Goal: Task Accomplishment & Management: Manage account settings

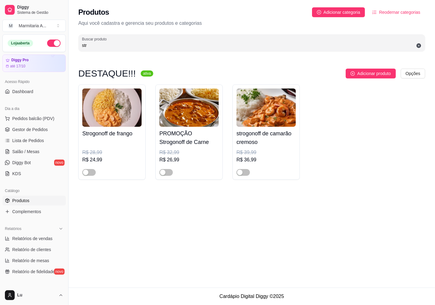
scroll to position [12, 0]
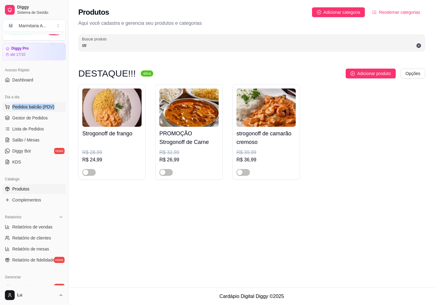
click at [52, 103] on div "Dia a dia Pedidos balcão (PDV) Gestor de Pedidos Lista de Pedidos Salão / Mesas…" at bounding box center [34, 130] width 68 height 80
click at [52, 104] on span "Pedidos balcão (PDV)" at bounding box center [33, 107] width 42 height 6
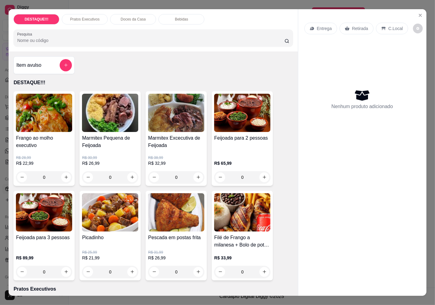
click at [318, 29] on p "Entrega" at bounding box center [324, 28] width 15 height 6
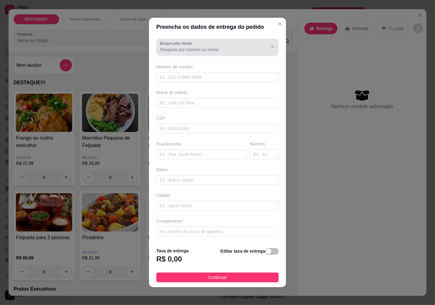
drag, startPoint x: 211, startPoint y: 55, endPoint x: 207, endPoint y: 39, distance: 17.2
click at [208, 57] on div "Busque pelo cliente Número de contato Nome do cliente CEP Rua/[GEOGRAPHIC_DATA]" at bounding box center [217, 139] width 137 height 206
click at [207, 39] on div "Busque pelo cliente" at bounding box center [217, 47] width 123 height 17
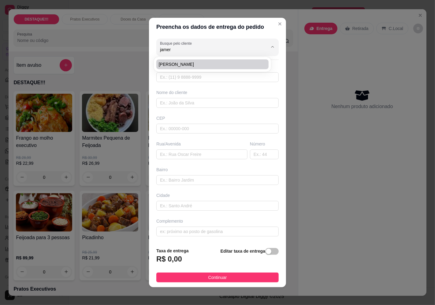
click at [183, 59] on li "[PERSON_NAME]" at bounding box center [212, 64] width 112 height 10
click at [189, 62] on span "[PERSON_NAME]" at bounding box center [209, 64] width 101 height 6
type input "[PERSON_NAME]"
type input "11989132418"
type input "[PERSON_NAME]"
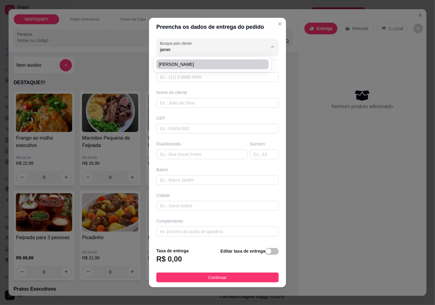
type input "04381001"
type input "[GEOGRAPHIC_DATA][PERSON_NAME]"
type input "1811"
type input "Jardim Prudência"
type input "[GEOGRAPHIC_DATA]"
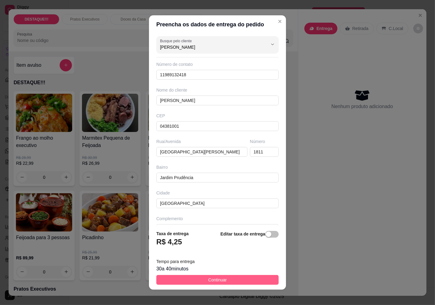
type input "[PERSON_NAME]"
click at [253, 281] on button "Continuar" at bounding box center [217, 280] width 123 height 10
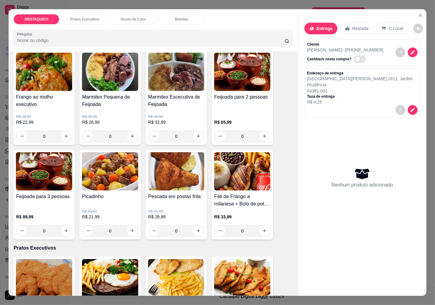
scroll to position [102, 0]
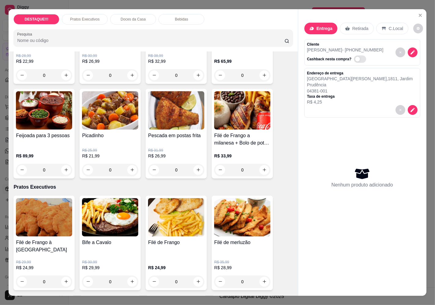
click at [108, 265] on p "R$ 29,99" at bounding box center [110, 268] width 56 height 6
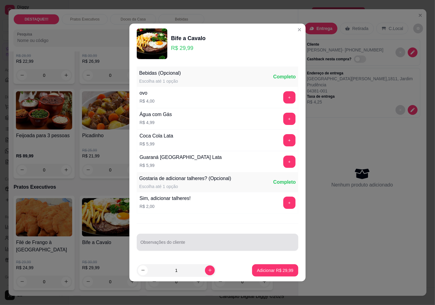
click at [207, 249] on div "Observações do cliente" at bounding box center [218, 242] width 162 height 17
click at [140, 245] on div "Observações do cliente BEM PASSADO E OVO PRINCIPALMENTE!!!" at bounding box center [218, 242] width 162 height 17
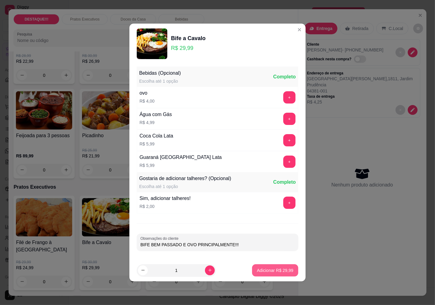
type input "BIFE BEM PASSADO E OVO PRINCIPALMENTE!!!"
click at [285, 270] on p "Adicionar R$ 29,99" at bounding box center [275, 270] width 36 height 6
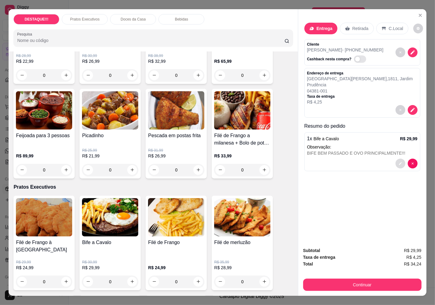
click at [399, 162] on icon "decrease-product-quantity" at bounding box center [401, 164] width 4 height 4
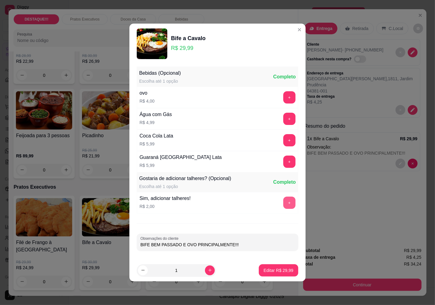
click at [288, 202] on button "+" at bounding box center [290, 203] width 12 height 12
click at [282, 274] on button "Editar R$ 31,99" at bounding box center [279, 270] width 40 height 12
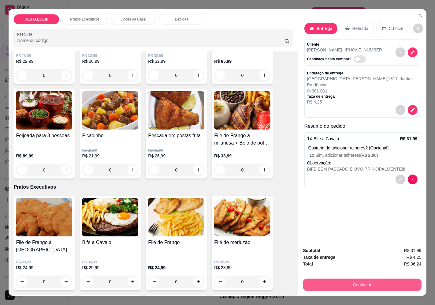
click at [377, 285] on button "Continuar" at bounding box center [362, 285] width 119 height 12
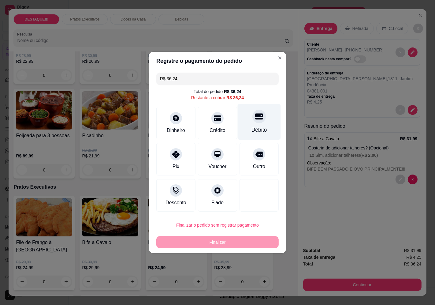
click at [260, 120] on div at bounding box center [259, 116] width 13 height 13
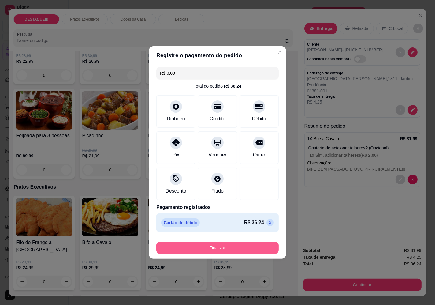
click at [245, 250] on button "Finalizar" at bounding box center [217, 248] width 123 height 12
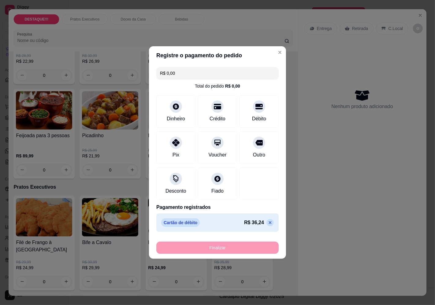
type input "-R$ 36,24"
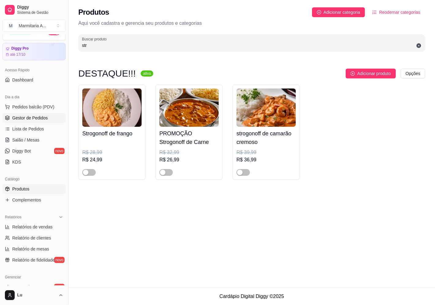
drag, startPoint x: 47, startPoint y: 118, endPoint x: 60, endPoint y: 118, distance: 12.9
click at [47, 118] on link "Gestor de Pedidos" at bounding box center [33, 118] width 63 height 10
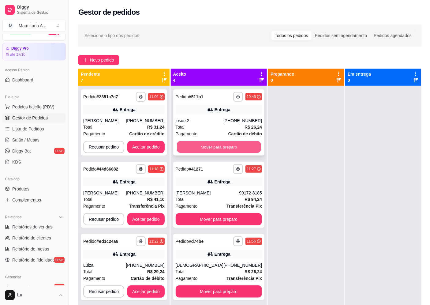
click at [230, 147] on button "Mover para preparo" at bounding box center [219, 147] width 84 height 12
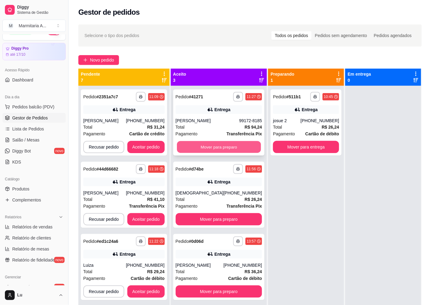
click at [230, 147] on button "Mover para preparo" at bounding box center [219, 147] width 84 height 12
click at [230, 213] on button "Mover para preparo" at bounding box center [219, 219] width 87 height 12
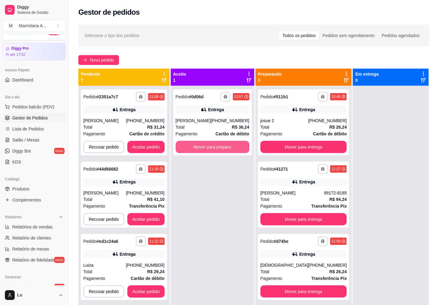
click at [230, 147] on button "Mover para preparo" at bounding box center [213, 147] width 74 height 12
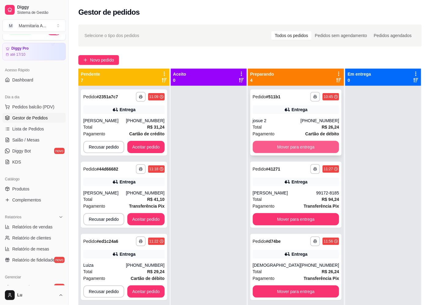
click at [318, 145] on button "Mover para entrega" at bounding box center [296, 147] width 87 height 12
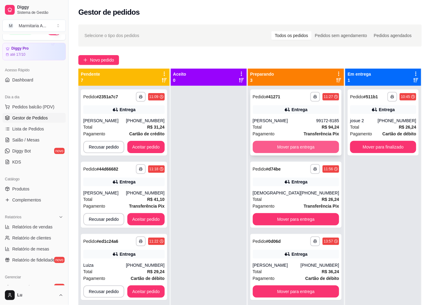
click at [317, 145] on button "Mover para entrega" at bounding box center [296, 147] width 87 height 12
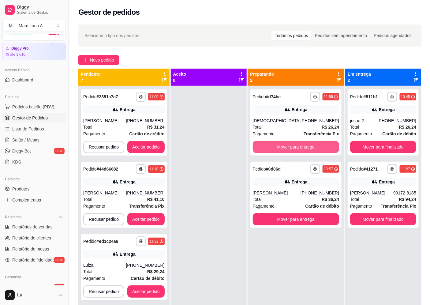
click at [317, 146] on button "Mover para entrega" at bounding box center [296, 147] width 87 height 12
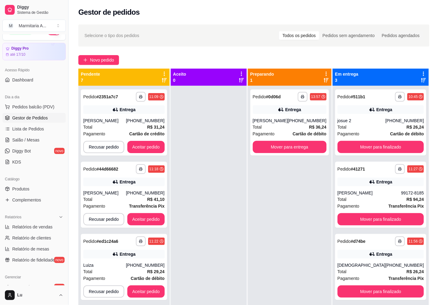
click at [319, 160] on div "**********" at bounding box center [290, 238] width 84 height 305
click at [322, 144] on button "Mover para entrega" at bounding box center [290, 147] width 72 height 12
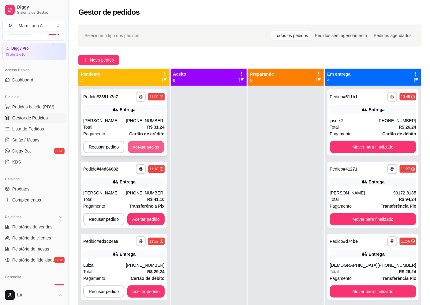
click at [151, 145] on button "Aceitar pedido" at bounding box center [146, 147] width 36 height 12
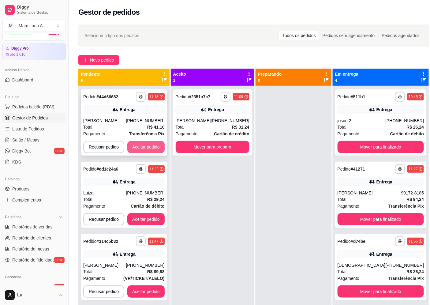
click at [152, 145] on button "Aceitar pedido" at bounding box center [145, 147] width 37 height 12
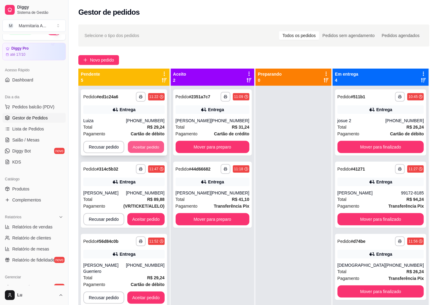
click at [154, 145] on button "Aceitar pedido" at bounding box center [146, 147] width 36 height 12
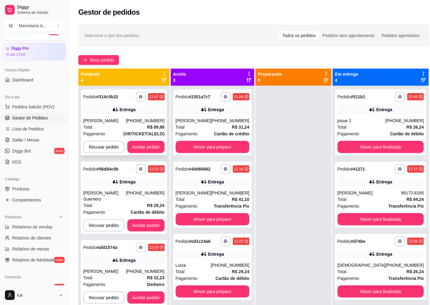
click at [137, 137] on span "(VR/TICKET/ALELO)" at bounding box center [143, 133] width 41 height 7
click at [140, 145] on button "Aceitar pedido" at bounding box center [146, 147] width 36 height 12
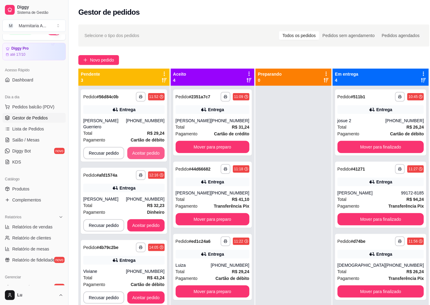
click at [140, 147] on button "Aceitar pedido" at bounding box center [145, 153] width 37 height 12
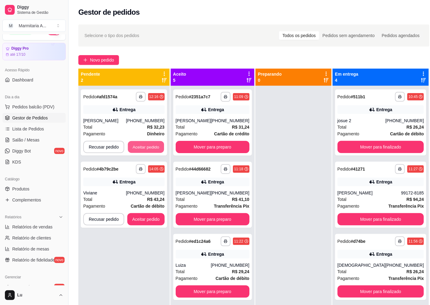
click at [140, 145] on button "Aceitar pedido" at bounding box center [146, 147] width 36 height 12
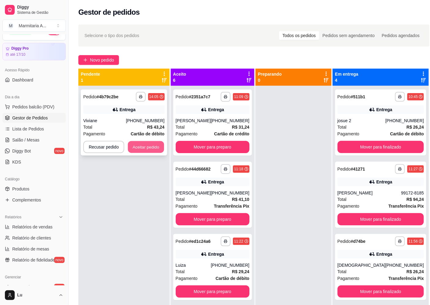
click at [143, 145] on button "Aceitar pedido" at bounding box center [146, 147] width 36 height 12
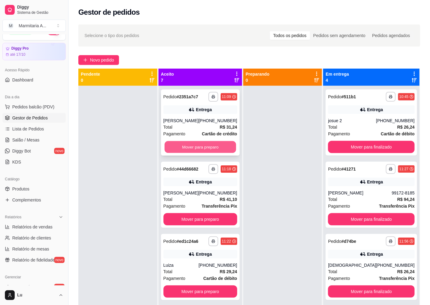
click at [230, 153] on button "Mover para preparo" at bounding box center [200, 147] width 72 height 12
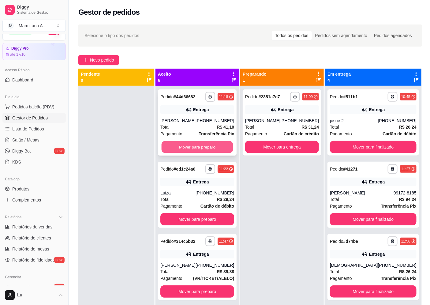
click at [226, 144] on button "Mover para preparo" at bounding box center [198, 147] width 72 height 12
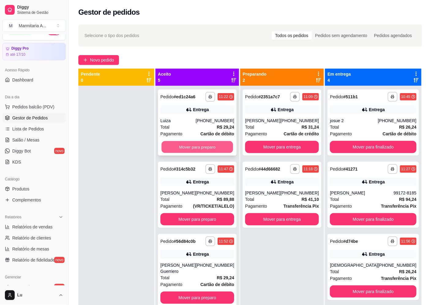
click at [227, 144] on button "Mover para preparo" at bounding box center [198, 147] width 72 height 12
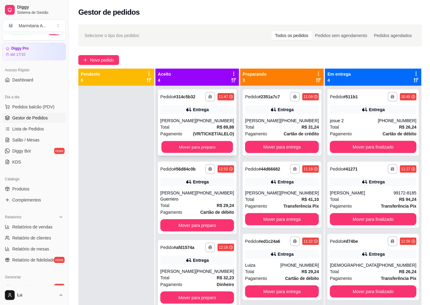
click at [229, 153] on div "**********" at bounding box center [197, 122] width 79 height 66
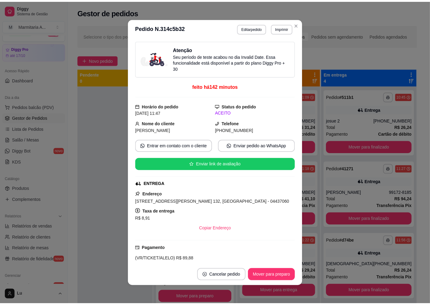
scroll to position [1, 0]
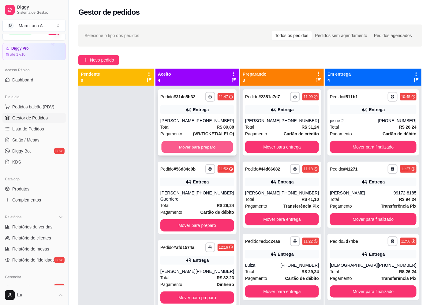
click at [233, 148] on button "Mover para preparo" at bounding box center [198, 147] width 72 height 12
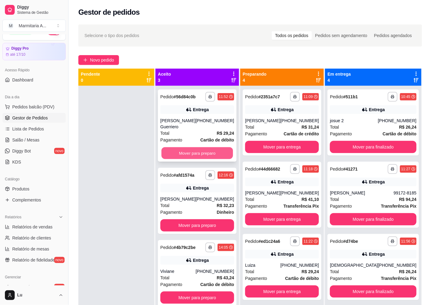
click at [233, 151] on button "Mover para preparo" at bounding box center [198, 153] width 72 height 12
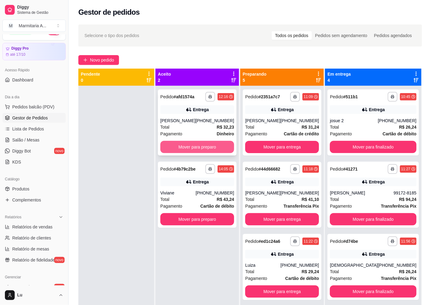
click at [234, 149] on button "Mover para preparo" at bounding box center [197, 147] width 74 height 12
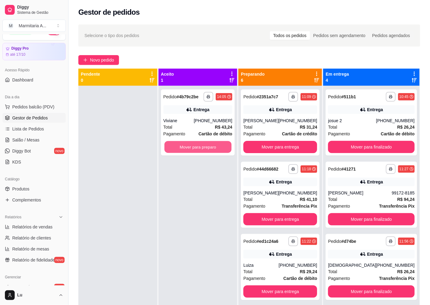
click at [232, 149] on button "Mover para preparo" at bounding box center [197, 147] width 67 height 12
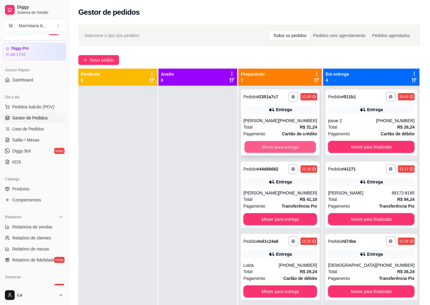
click at [307, 151] on button "Mover para entrega" at bounding box center [281, 147] width 72 height 12
click at [300, 150] on button "Mover para entrega" at bounding box center [280, 147] width 74 height 12
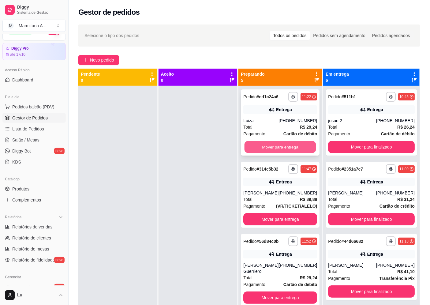
click at [301, 148] on button "Mover para entrega" at bounding box center [281, 147] width 72 height 12
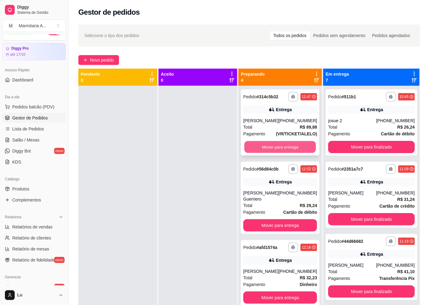
click at [301, 145] on button "Mover para entrega" at bounding box center [281, 147] width 72 height 12
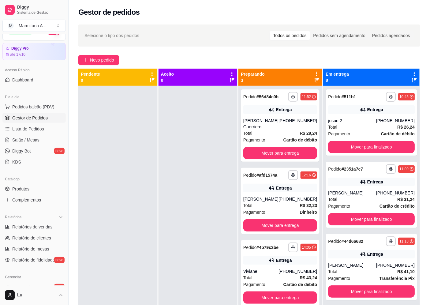
click at [301, 145] on div "**********" at bounding box center [280, 125] width 79 height 72
click at [316, 151] on button "Mover para entrega" at bounding box center [281, 153] width 72 height 12
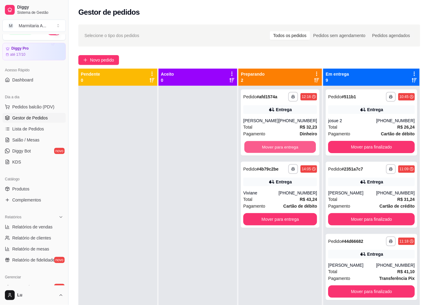
click at [316, 151] on button "Mover para entrega" at bounding box center [281, 147] width 72 height 12
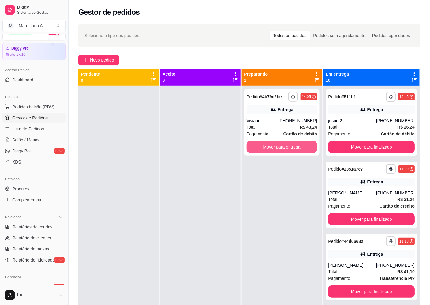
click at [318, 151] on button "Mover para entrega" at bounding box center [282, 147] width 71 height 12
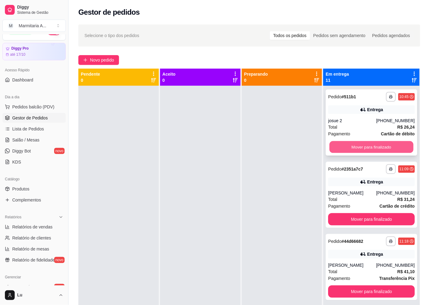
click at [365, 145] on button "Mover para finalizado" at bounding box center [372, 147] width 84 height 12
click at [363, 149] on button "Mover para finalizado" at bounding box center [371, 147] width 87 height 12
click at [362, 148] on button "Mover para finalizado" at bounding box center [372, 147] width 84 height 12
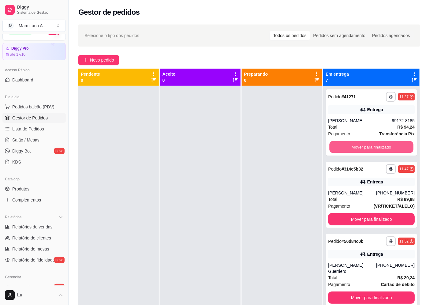
click at [363, 146] on button "Mover para finalizado" at bounding box center [372, 147] width 84 height 12
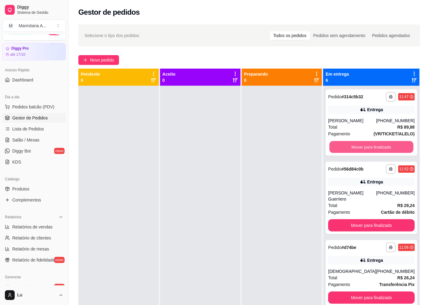
click at [363, 146] on button "Mover para finalizado" at bounding box center [372, 147] width 84 height 12
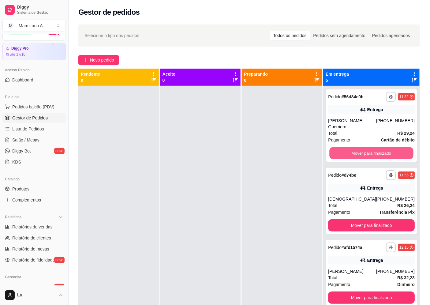
click at [363, 147] on div "Mover para finalizado" at bounding box center [371, 153] width 87 height 12
click at [368, 150] on button "Mover para finalizado" at bounding box center [372, 153] width 84 height 12
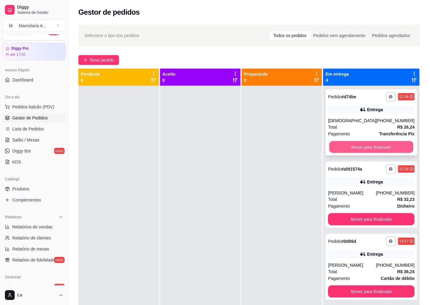
click at [373, 145] on button "Mover para finalizado" at bounding box center [372, 147] width 84 height 12
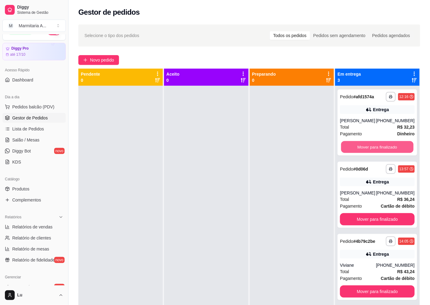
click at [372, 145] on button "Mover para finalizado" at bounding box center [377, 147] width 72 height 12
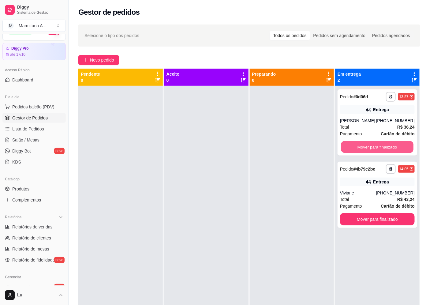
click at [372, 145] on button "Mover para finalizado" at bounding box center [377, 147] width 72 height 12
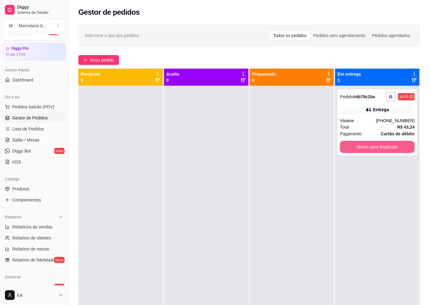
click at [372, 145] on button "Mover para finalizado" at bounding box center [377, 147] width 75 height 12
